Goal: Task Accomplishment & Management: Manage account settings

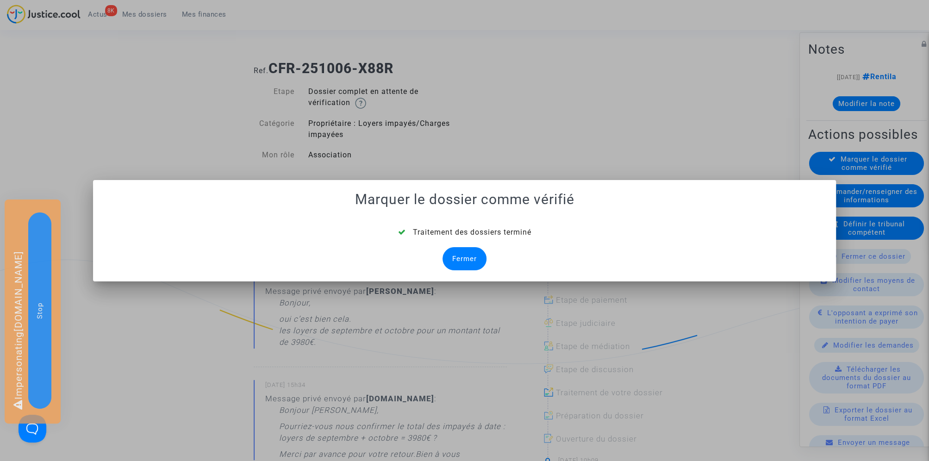
click at [452, 257] on div "Fermer" at bounding box center [465, 258] width 44 height 23
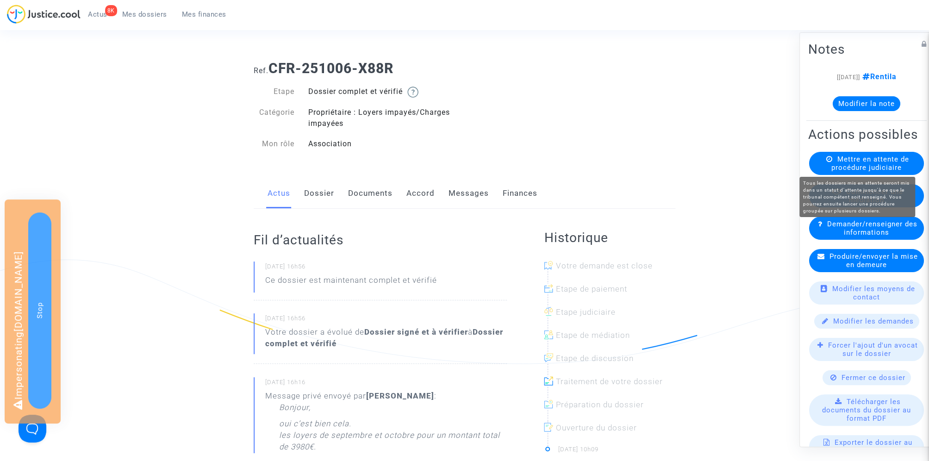
click at [879, 163] on span "Mettre en attente de procédure judiciaire" at bounding box center [871, 163] width 78 height 17
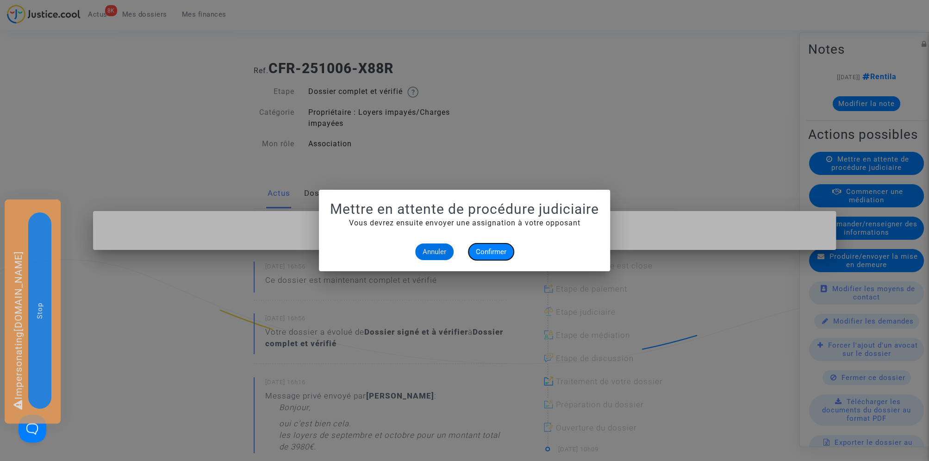
click at [492, 250] on span "Confirmer" at bounding box center [491, 252] width 31 height 8
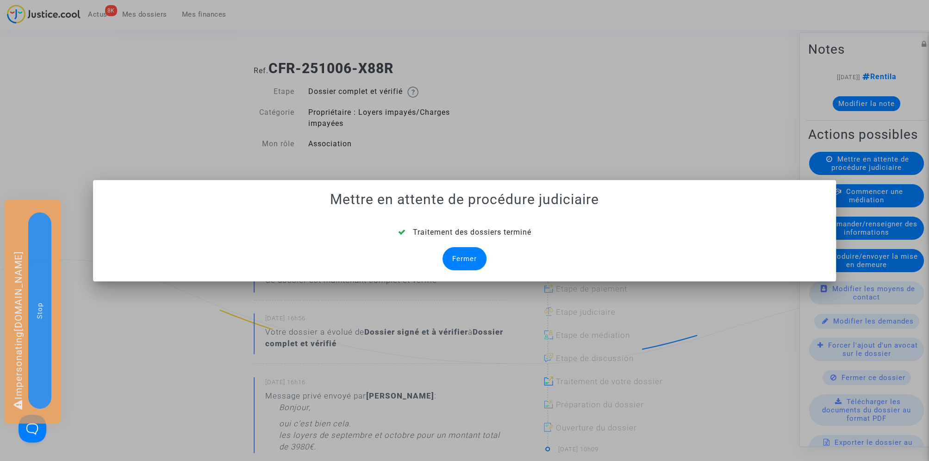
click at [464, 259] on div "Fermer" at bounding box center [465, 258] width 44 height 23
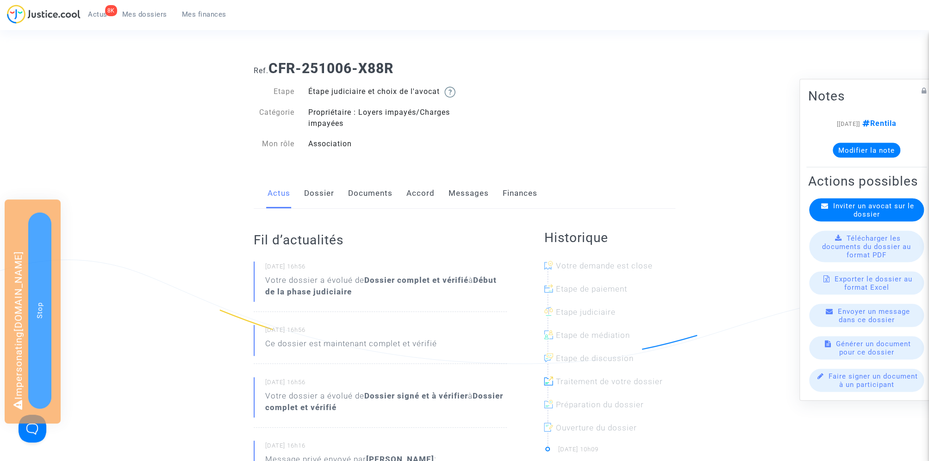
click at [153, 12] on span "Mes dossiers" at bounding box center [144, 14] width 45 height 8
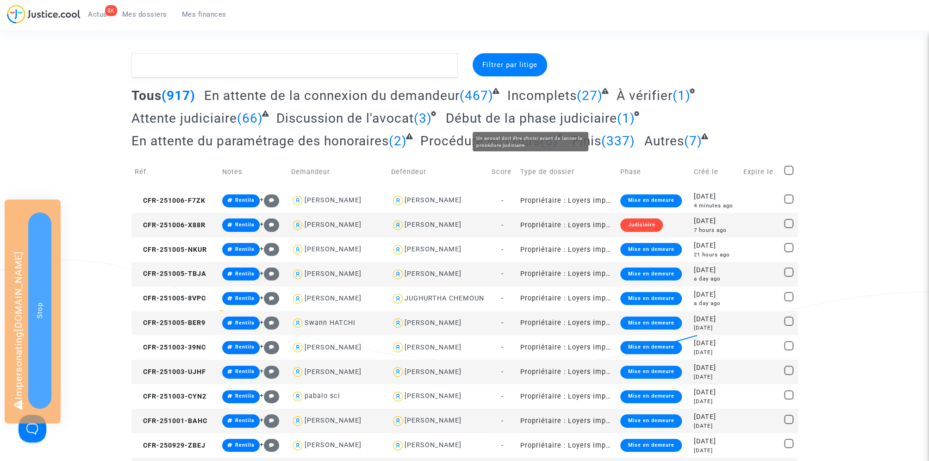
click at [595, 121] on span "Début de la phase judiciaire" at bounding box center [531, 118] width 171 height 15
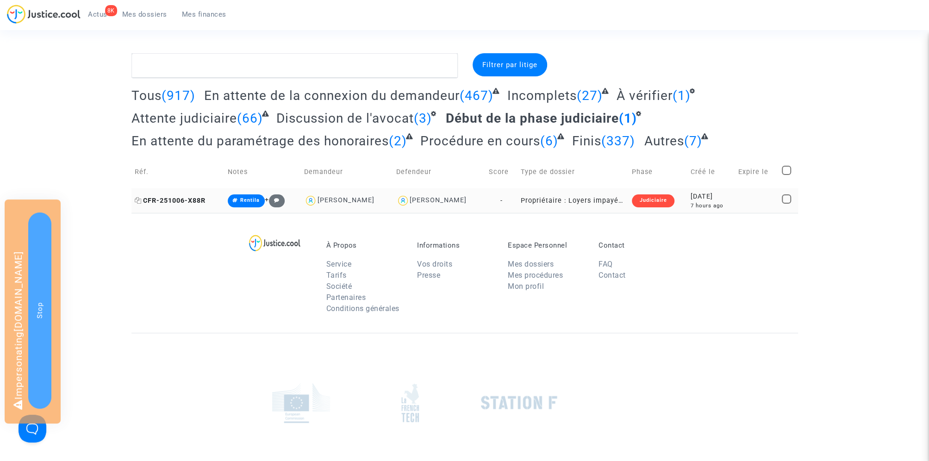
click at [183, 198] on span "CFR-251006-X88R" at bounding box center [170, 201] width 71 height 8
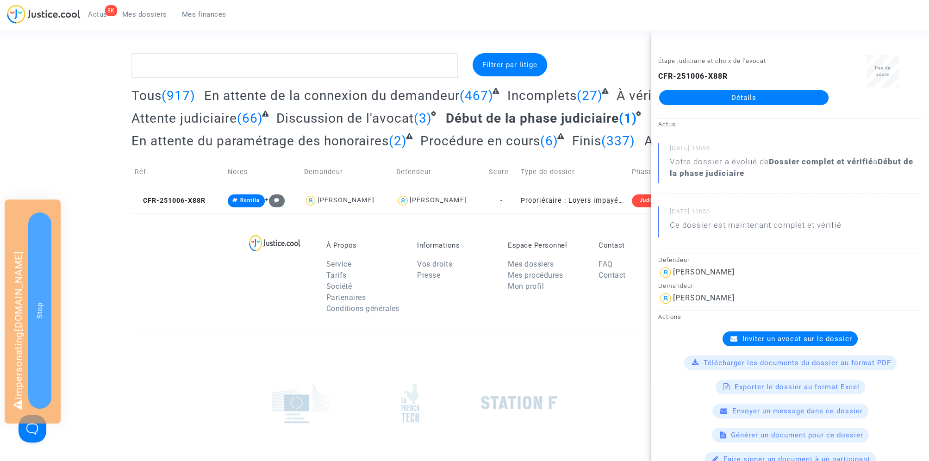
click at [809, 335] on span "Inviter un avocat sur le dossier" at bounding box center [798, 339] width 110 height 8
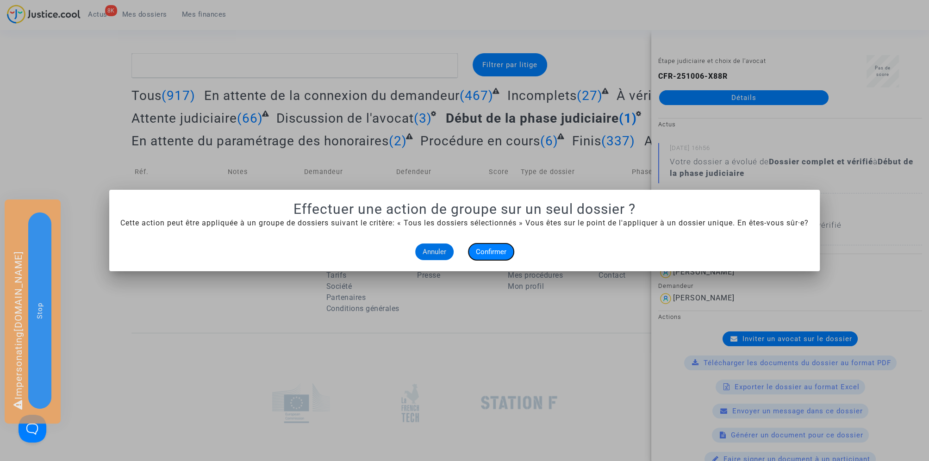
click at [500, 252] on span "Confirmer" at bounding box center [491, 252] width 31 height 8
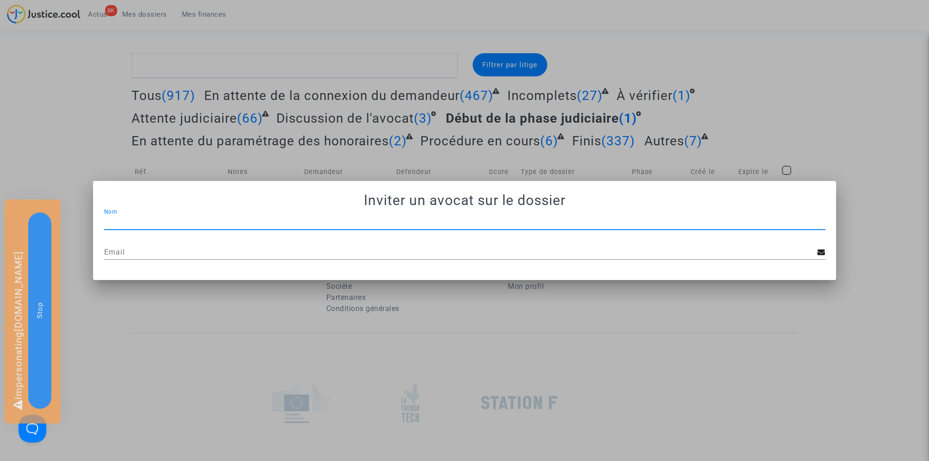
click at [122, 220] on input "Nom" at bounding box center [464, 222] width 721 height 8
paste input "JP - MDT Avocats"
type input "JP - MDT Avocats"
click at [129, 253] on input "Email" at bounding box center [461, 252] width 714 height 8
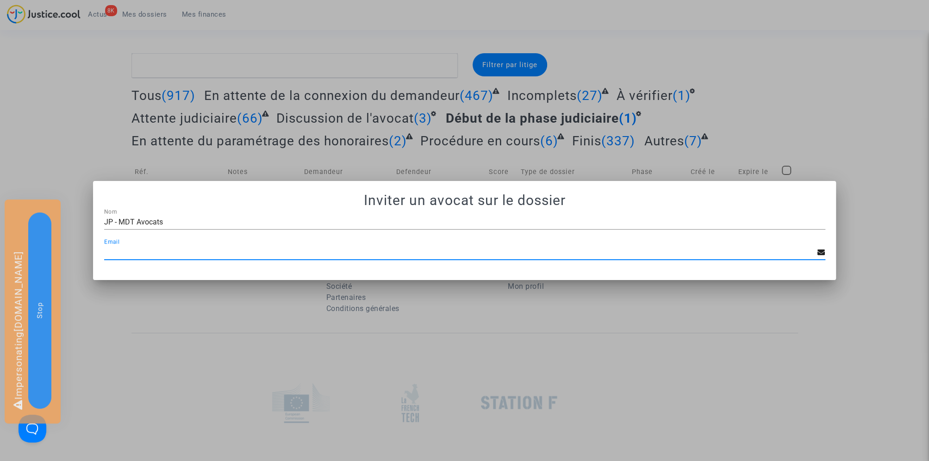
paste input "mdetastes.avocat@gmail.com"
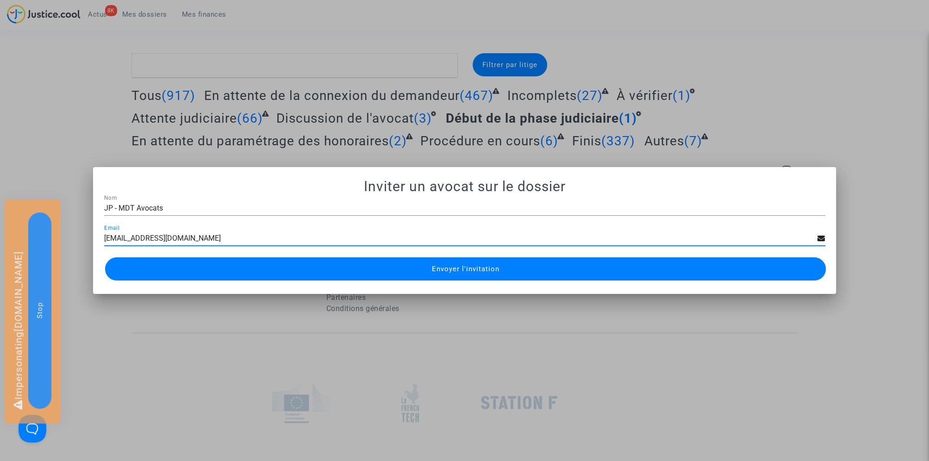
type input "mdetastes.avocat@gmail.com"
click at [378, 272] on button "Envoyer l'invitation" at bounding box center [465, 268] width 721 height 23
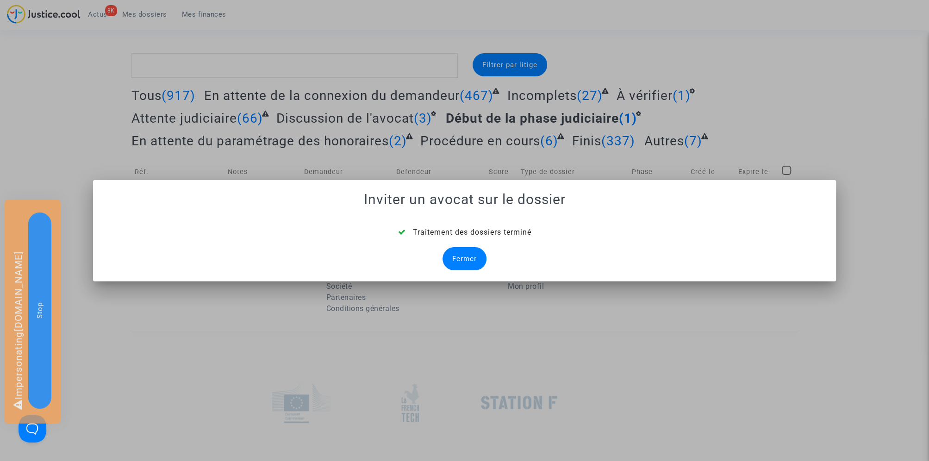
click at [487, 257] on div "Traitement des dossiers terminé Fermer" at bounding box center [464, 249] width 721 height 44
click at [476, 257] on div "Fermer" at bounding box center [465, 258] width 44 height 23
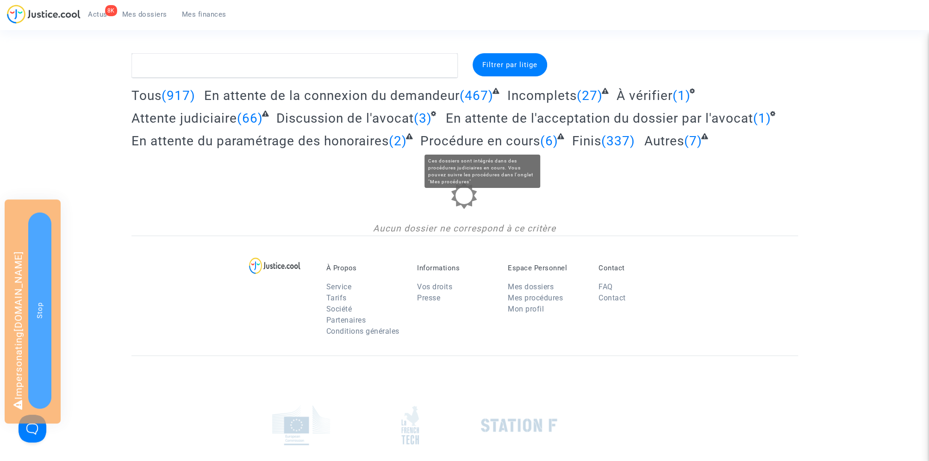
click at [500, 113] on span "En attente de l'acceptation du dossier par l'avocat" at bounding box center [599, 118] width 307 height 15
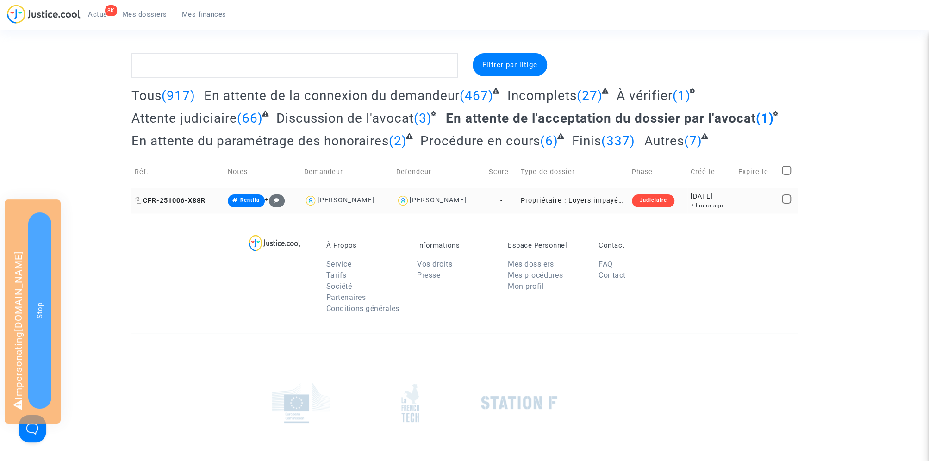
click at [187, 197] on span "CFR-251006-X88R" at bounding box center [170, 201] width 71 height 8
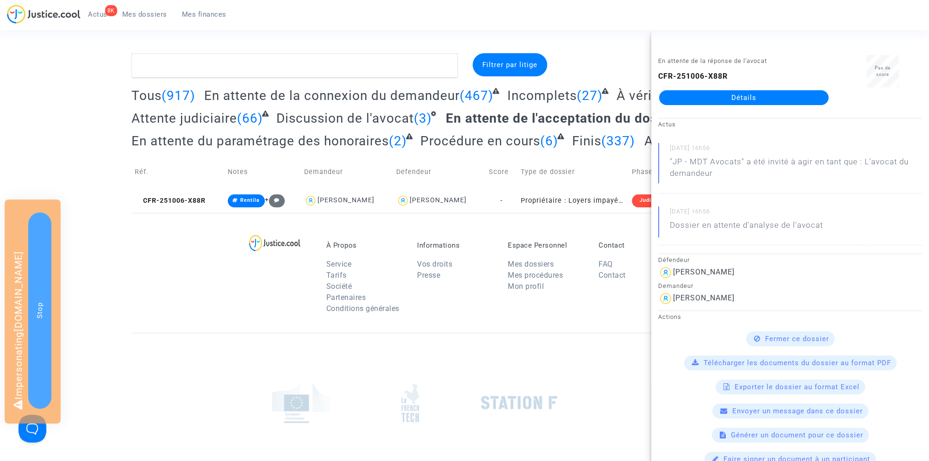
click at [804, 97] on link "Détails" at bounding box center [743, 97] width 169 height 15
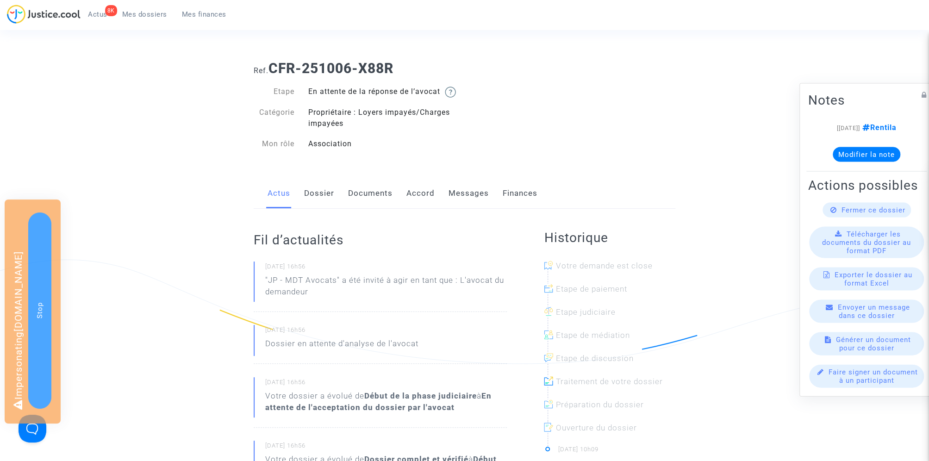
click at [327, 354] on p "Dossier en attente d'analyse de l'avocat" at bounding box center [341, 346] width 153 height 16
copy p "Dossier en attente d'analyse de l'avocat"
